Goal: Task Accomplishment & Management: Manage account settings

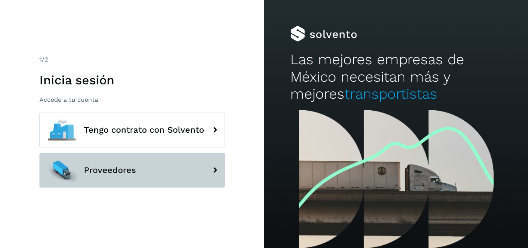
click at [167, 171] on button "Proveedores" at bounding box center [132, 170] width 186 height 35
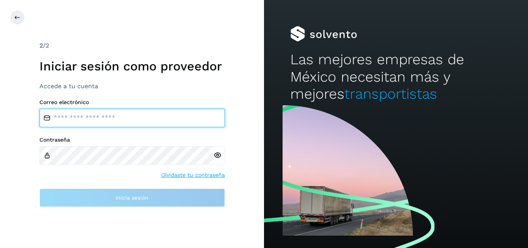
click at [143, 118] on input "email" at bounding box center [132, 118] width 186 height 19
type input "**********"
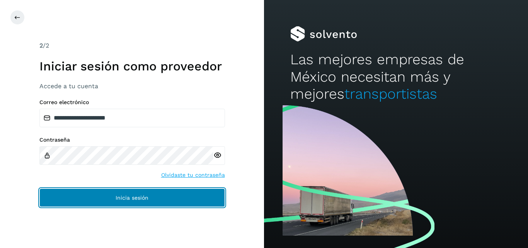
click at [125, 197] on span "Inicia sesión" at bounding box center [132, 197] width 33 height 5
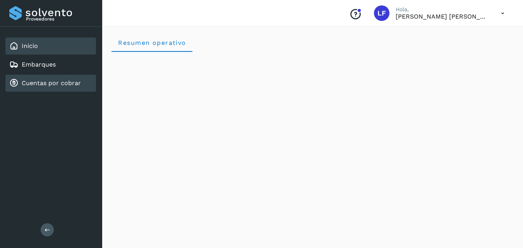
click at [72, 84] on link "Cuentas por cobrar" at bounding box center [51, 82] width 59 height 7
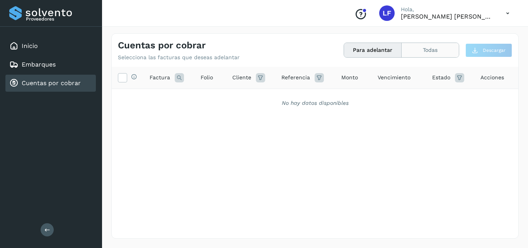
click at [422, 49] on button "Todas" at bounding box center [430, 50] width 57 height 14
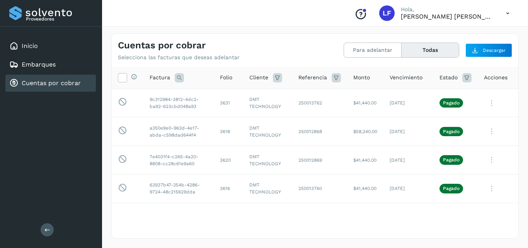
click at [437, 53] on button "Todas" at bounding box center [430, 50] width 57 height 14
